Goal: Transaction & Acquisition: Book appointment/travel/reservation

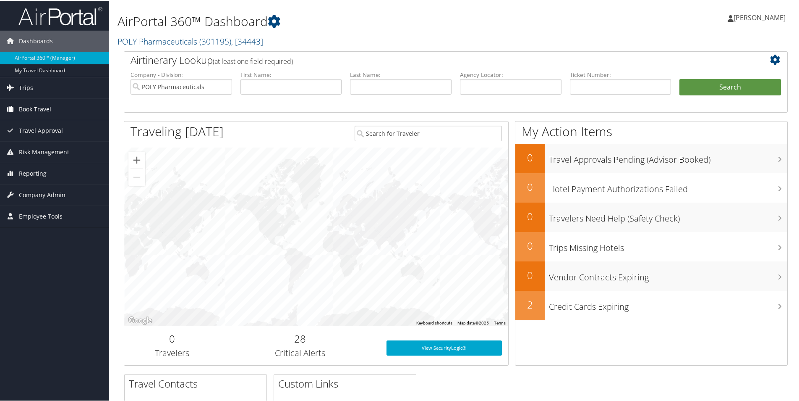
click at [43, 106] on span "Book Travel" at bounding box center [35, 108] width 32 height 21
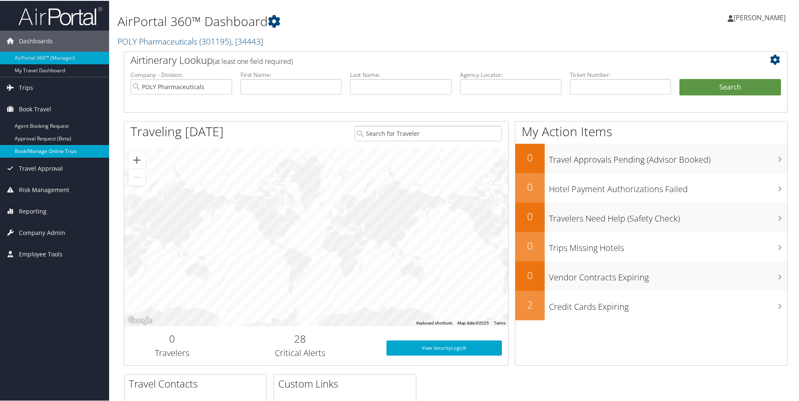
click at [45, 147] on link "Book/Manage Online Trips" at bounding box center [54, 150] width 109 height 13
